Goal: Information Seeking & Learning: Learn about a topic

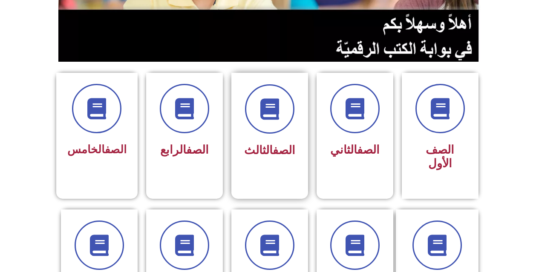
scroll to position [171, 0]
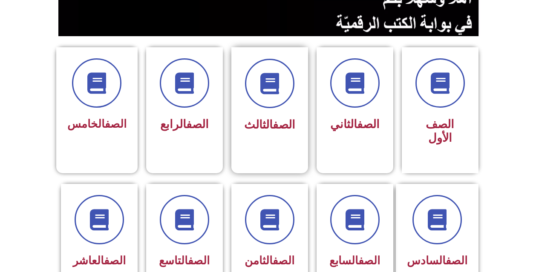
click at [265, 110] on div "الصف الثالث" at bounding box center [270, 97] width 54 height 77
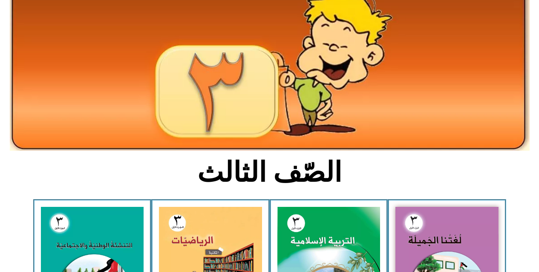
scroll to position [128, 0]
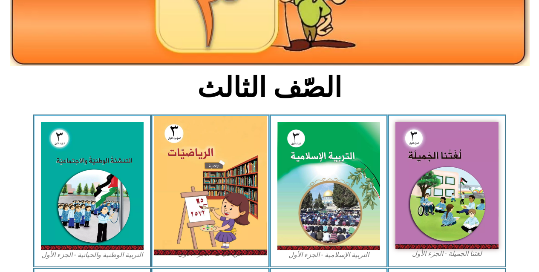
click at [206, 156] on img at bounding box center [210, 186] width 113 height 140
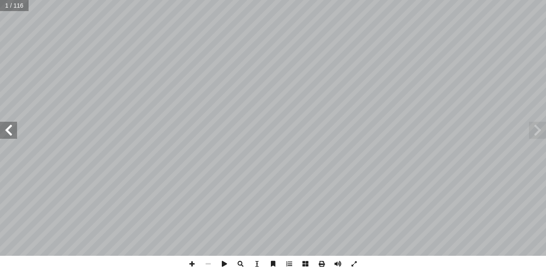
click at [11, 134] on span at bounding box center [8, 130] width 17 height 17
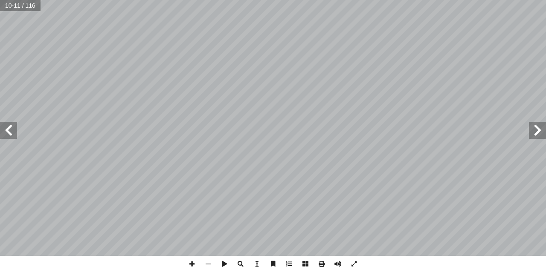
click at [11, 134] on span at bounding box center [8, 130] width 17 height 17
click at [192, 264] on span at bounding box center [192, 264] width 16 height 16
click at [192, 262] on span at bounding box center [192, 264] width 16 height 16
click at [189, 264] on span at bounding box center [192, 264] width 16 height 16
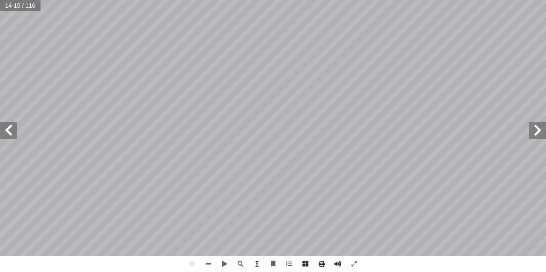
click at [322, 0] on html "الصفحة الرئيسية الصف الأول الصف الثاني الصف الثالث الصف الرابع الصف الخامس الصف…" at bounding box center [273, 28] width 546 height 56
click at [6, 130] on span at bounding box center [8, 130] width 17 height 17
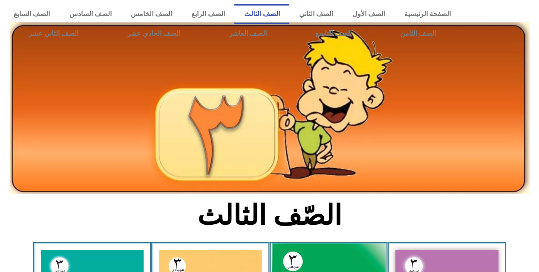
scroll to position [128, 0]
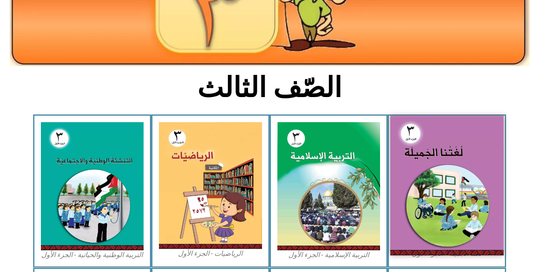
click at [454, 157] on img at bounding box center [447, 185] width 113 height 139
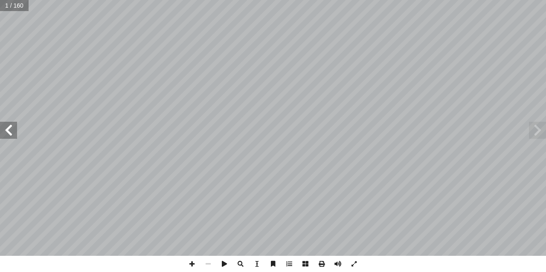
click at [4, 124] on span at bounding box center [8, 130] width 17 height 17
click at [5, 128] on span at bounding box center [8, 130] width 17 height 17
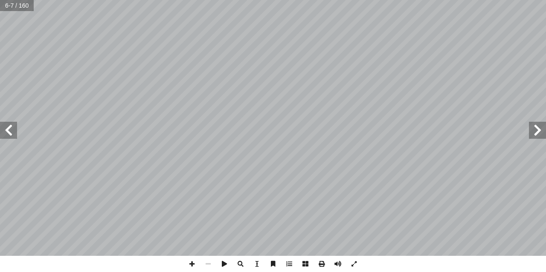
click at [5, 128] on span at bounding box center [8, 130] width 17 height 17
click at [191, 261] on span at bounding box center [192, 264] width 16 height 16
click at [105, 56] on html "الصفحة الرئيسية الصف الأول الصف الثاني الصف الثالث الصف الرابع الصف الخامس الصف…" at bounding box center [273, 28] width 546 height 56
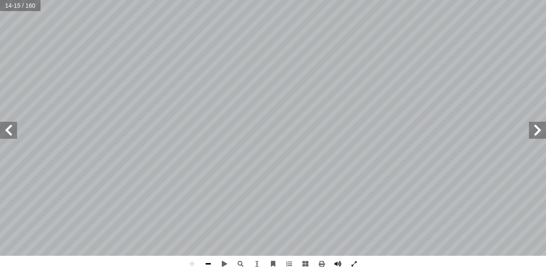
click at [209, 265] on span at bounding box center [208, 264] width 16 height 16
click at [203, 264] on span at bounding box center [208, 264] width 16 height 16
click at [192, 267] on span at bounding box center [192, 264] width 16 height 16
